Goal: Task Accomplishment & Management: Manage account settings

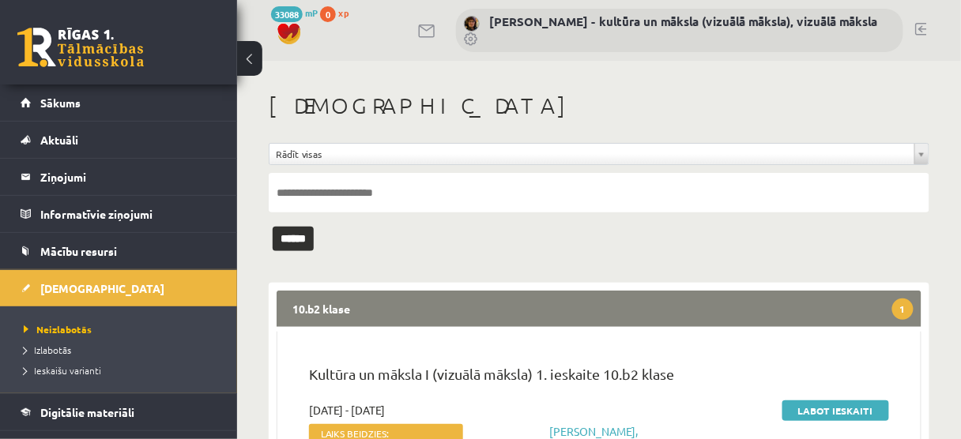
click at [821, 409] on link "Labot ieskaiti" at bounding box center [835, 411] width 107 height 21
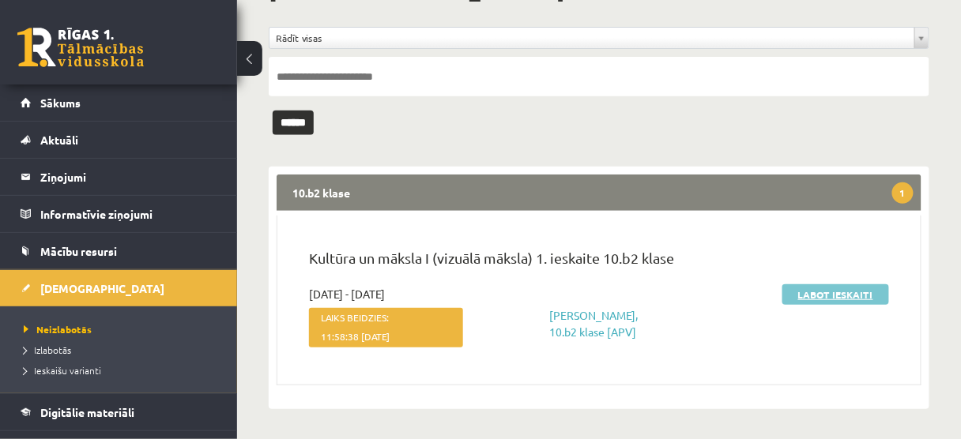
click at [835, 295] on link "Labot ieskaiti" at bounding box center [835, 294] width 107 height 21
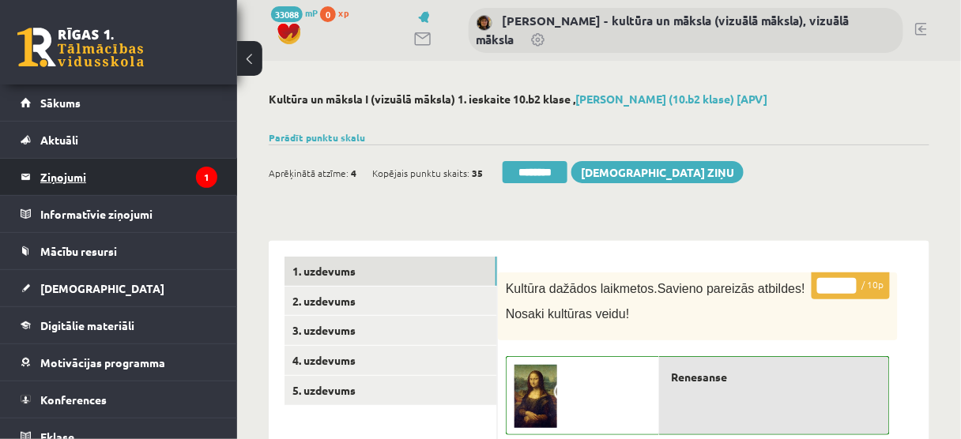
click at [73, 175] on legend "Ziņojumi 1" at bounding box center [128, 177] width 177 height 36
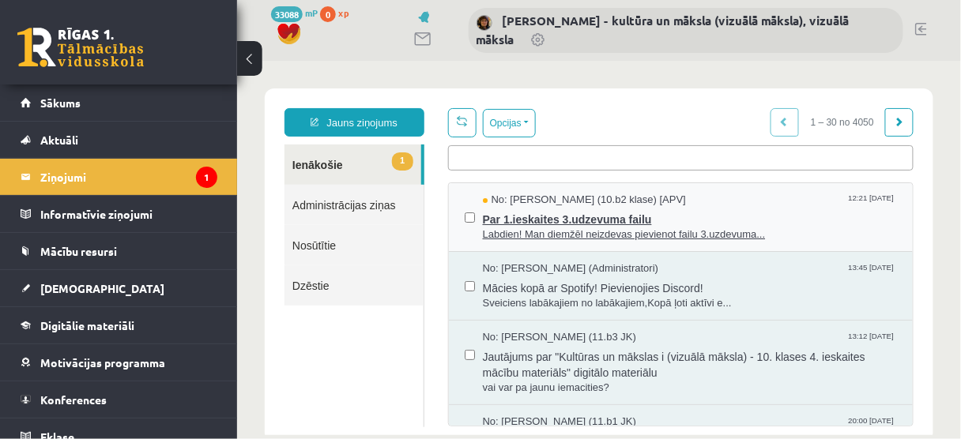
click at [599, 219] on span "Par 1.ieskaites 3.udzevuma failu" at bounding box center [689, 217] width 415 height 20
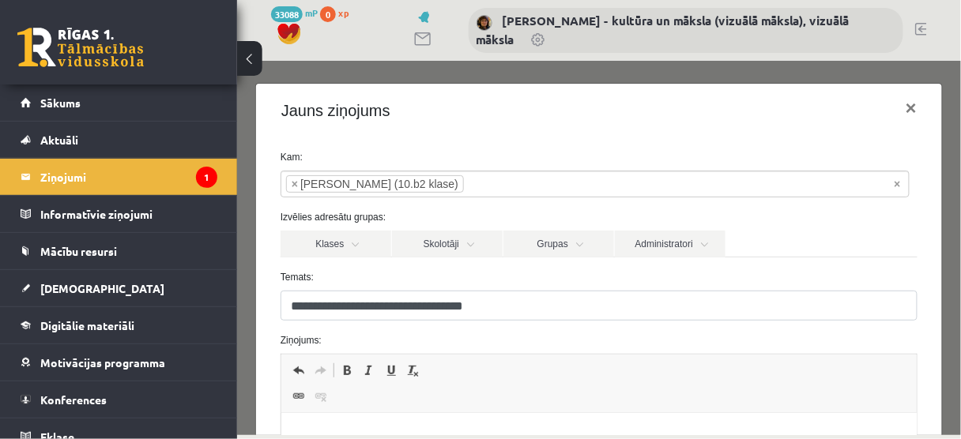
scroll to position [253, 0]
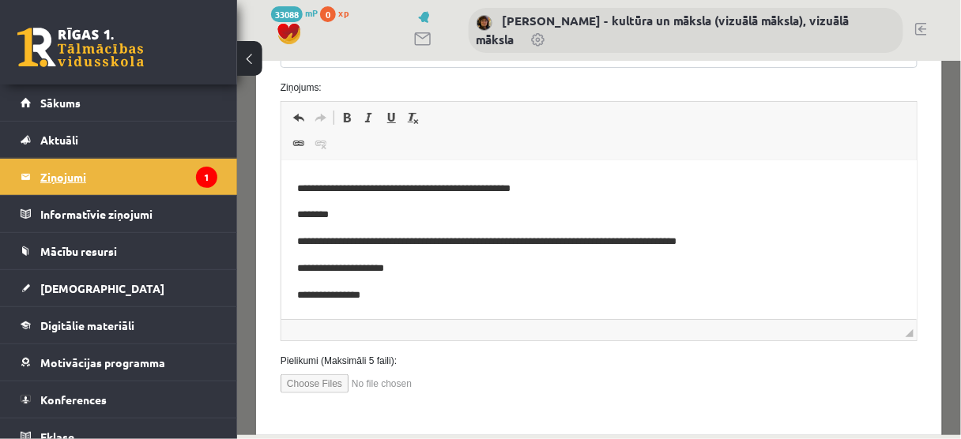
click at [63, 175] on legend "Ziņojumi 1" at bounding box center [128, 177] width 177 height 36
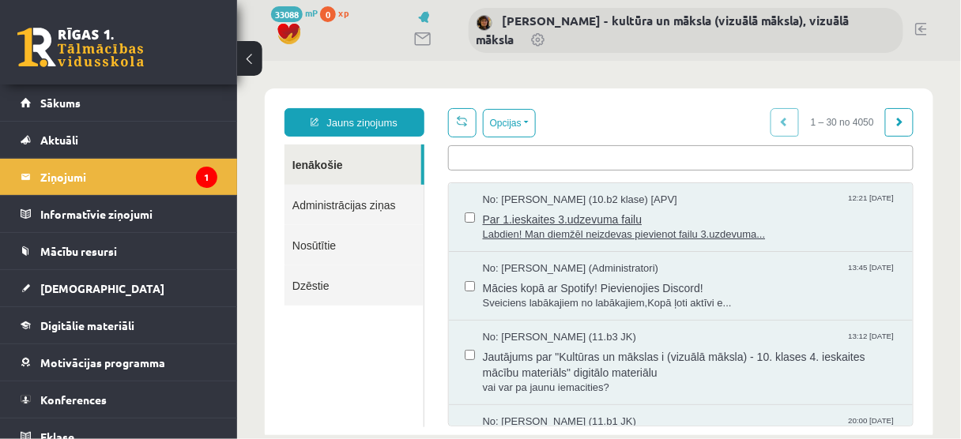
scroll to position [0, 0]
click at [548, 217] on span "Par 1.ieskaites 3.udzevuma failu" at bounding box center [689, 217] width 415 height 20
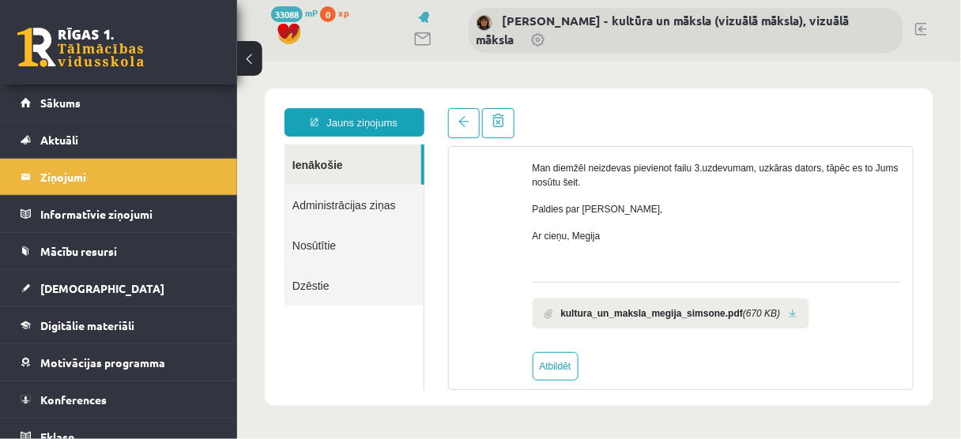
click at [788, 314] on link at bounding box center [792, 313] width 9 height 10
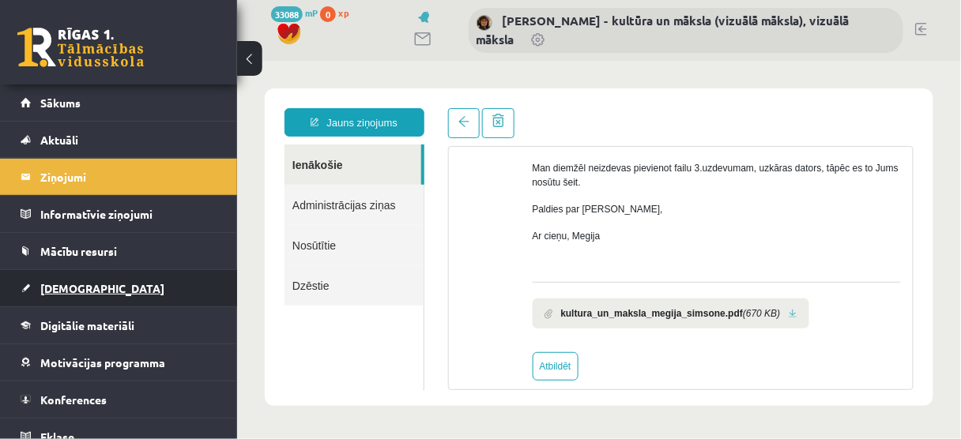
click at [75, 288] on span "[DEMOGRAPHIC_DATA]" at bounding box center [102, 288] width 124 height 14
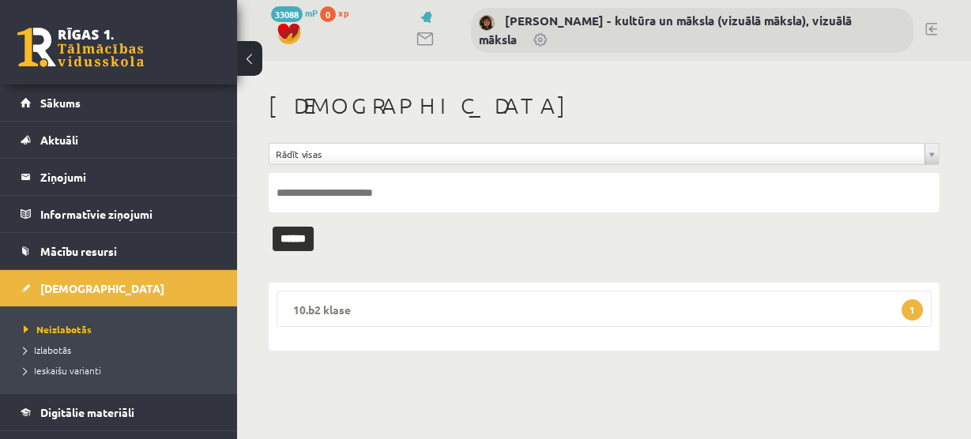
click at [913, 303] on span "1" at bounding box center [912, 309] width 21 height 21
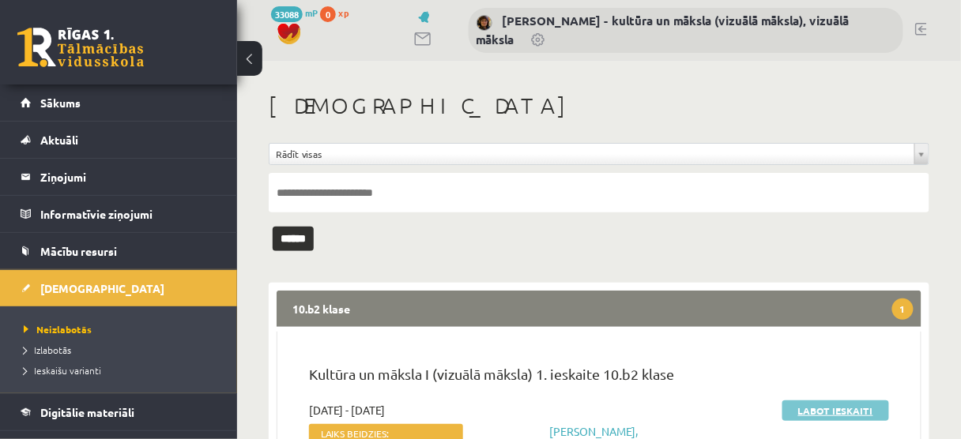
click at [837, 411] on link "Labot ieskaiti" at bounding box center [835, 411] width 107 height 21
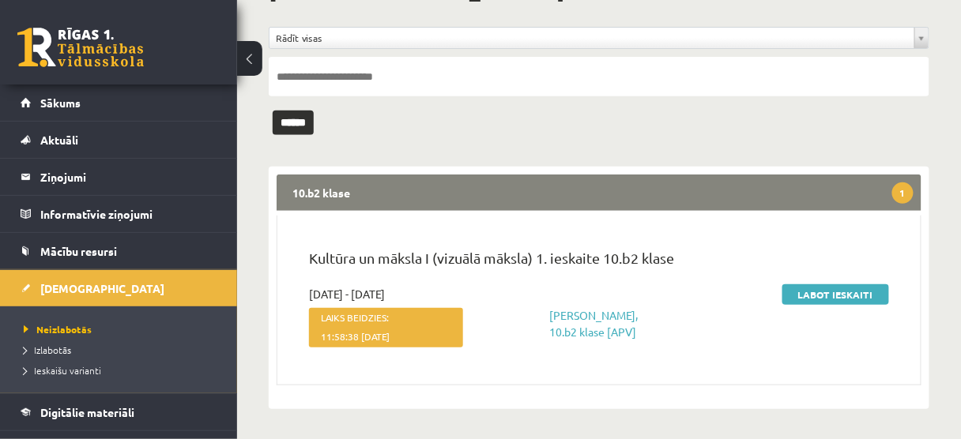
scroll to position [117, 0]
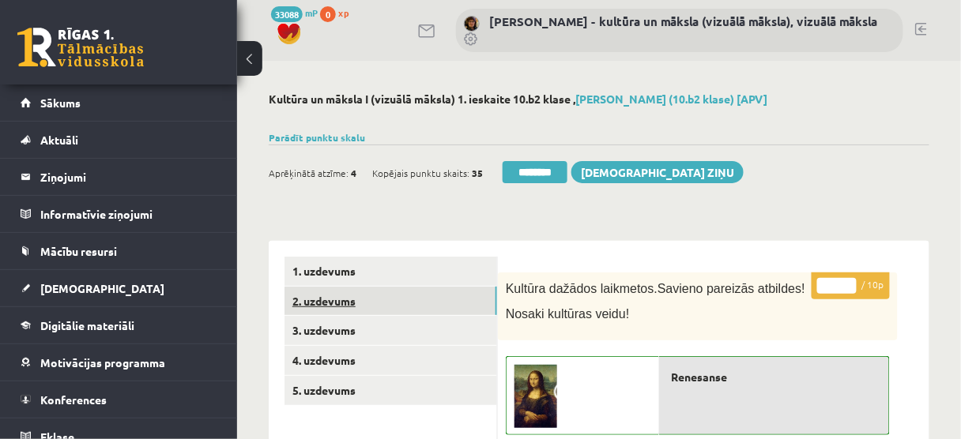
click at [424, 308] on link "2. uzdevums" at bounding box center [390, 301] width 213 height 29
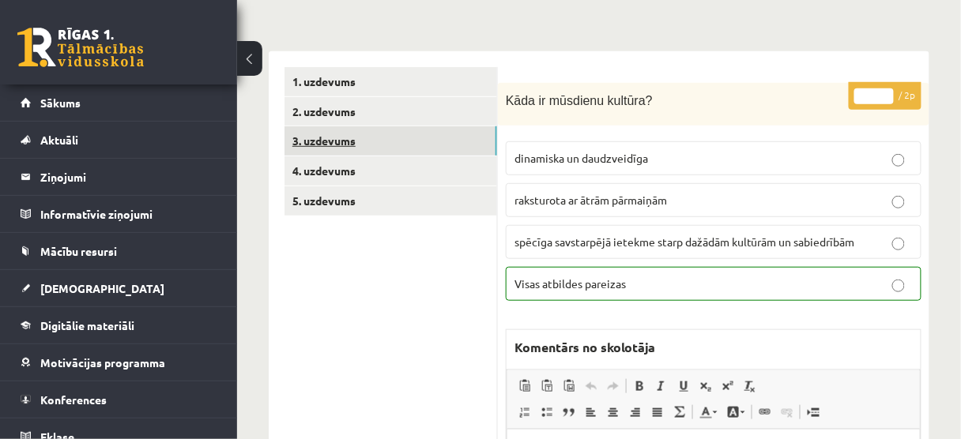
click at [423, 150] on link "3. uzdevums" at bounding box center [390, 140] width 213 height 29
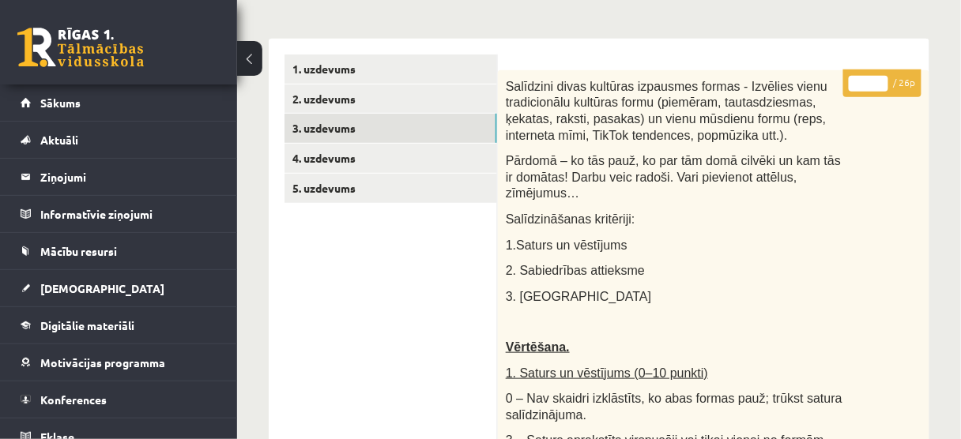
scroll to position [126, 0]
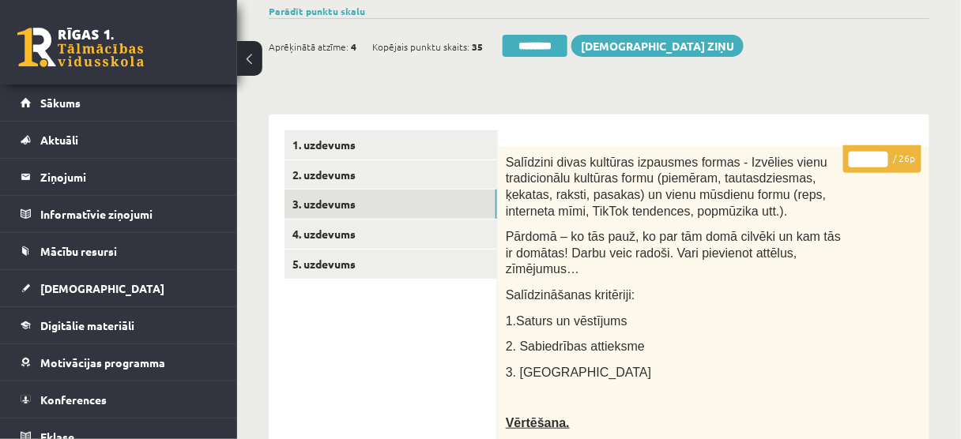
type input "**"
click at [881, 154] on input "**" at bounding box center [869, 160] width 40 height 16
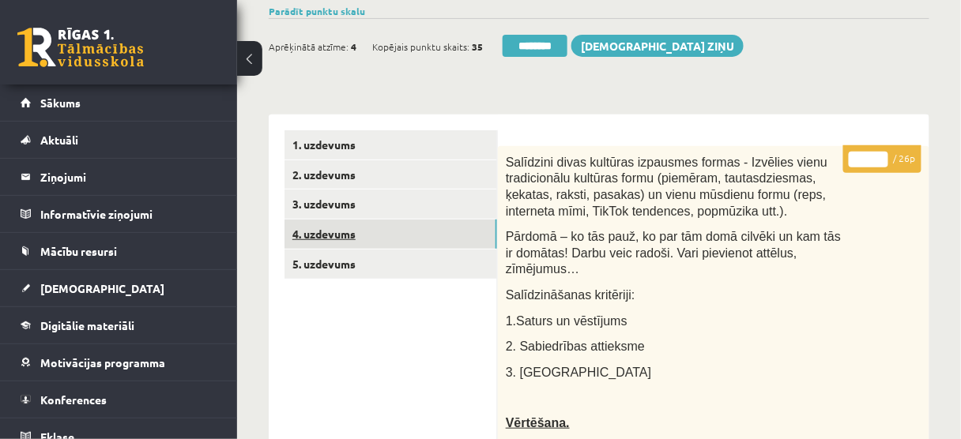
click at [421, 237] on link "4. uzdevums" at bounding box center [390, 234] width 213 height 29
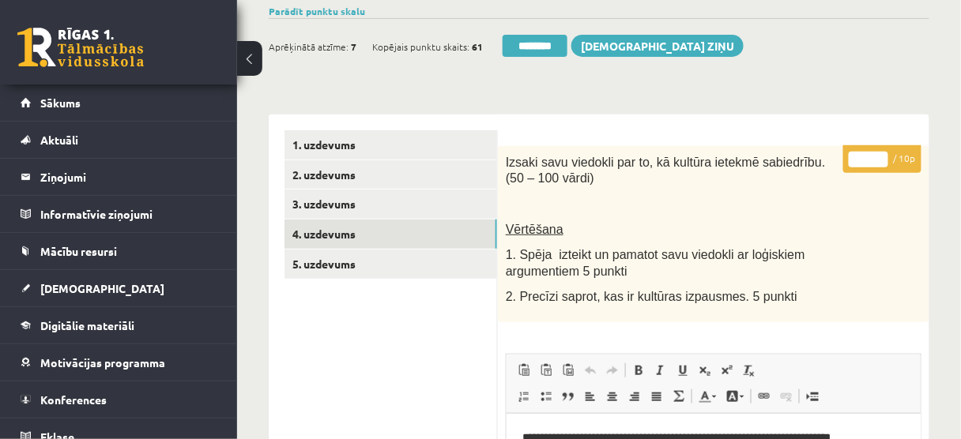
click at [882, 155] on input "**" at bounding box center [869, 160] width 40 height 16
click at [882, 164] on input "*" at bounding box center [869, 160] width 40 height 16
type input "*"
click at [882, 164] on input "*" at bounding box center [869, 160] width 40 height 16
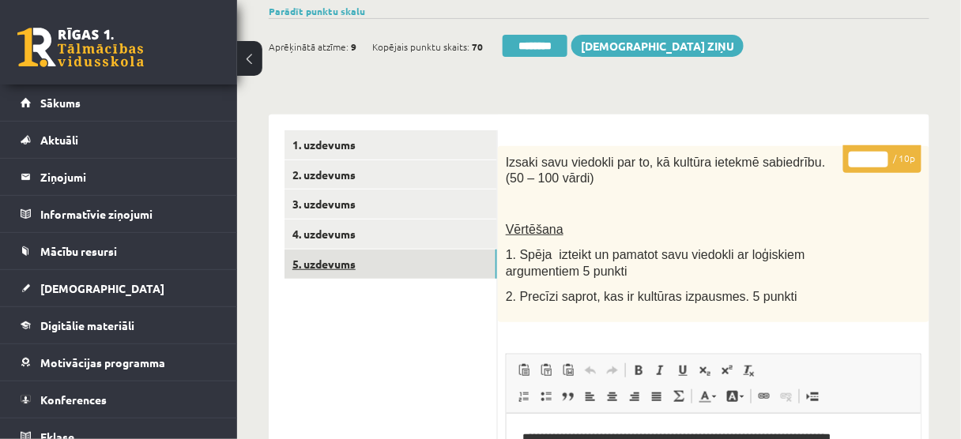
click at [435, 265] on link "5. uzdevums" at bounding box center [390, 264] width 213 height 29
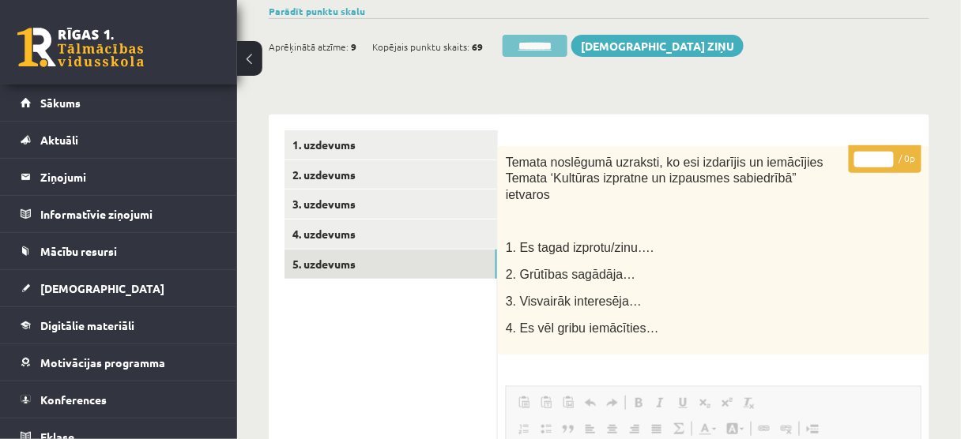
scroll to position [0, 0]
click at [535, 44] on input "********" at bounding box center [535, 46] width 65 height 22
